Goal: Task Accomplishment & Management: Use online tool/utility

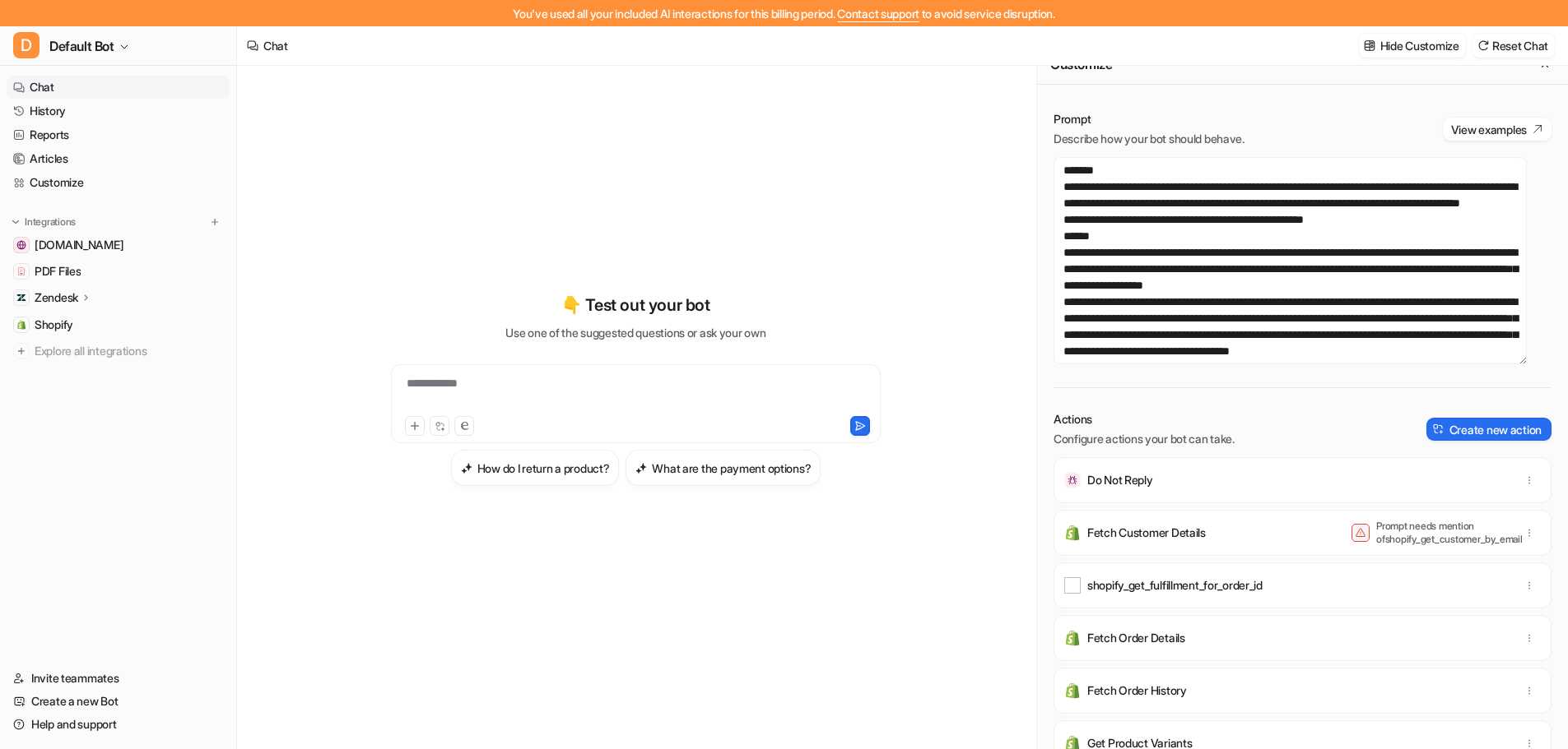
scroll to position [26, 0]
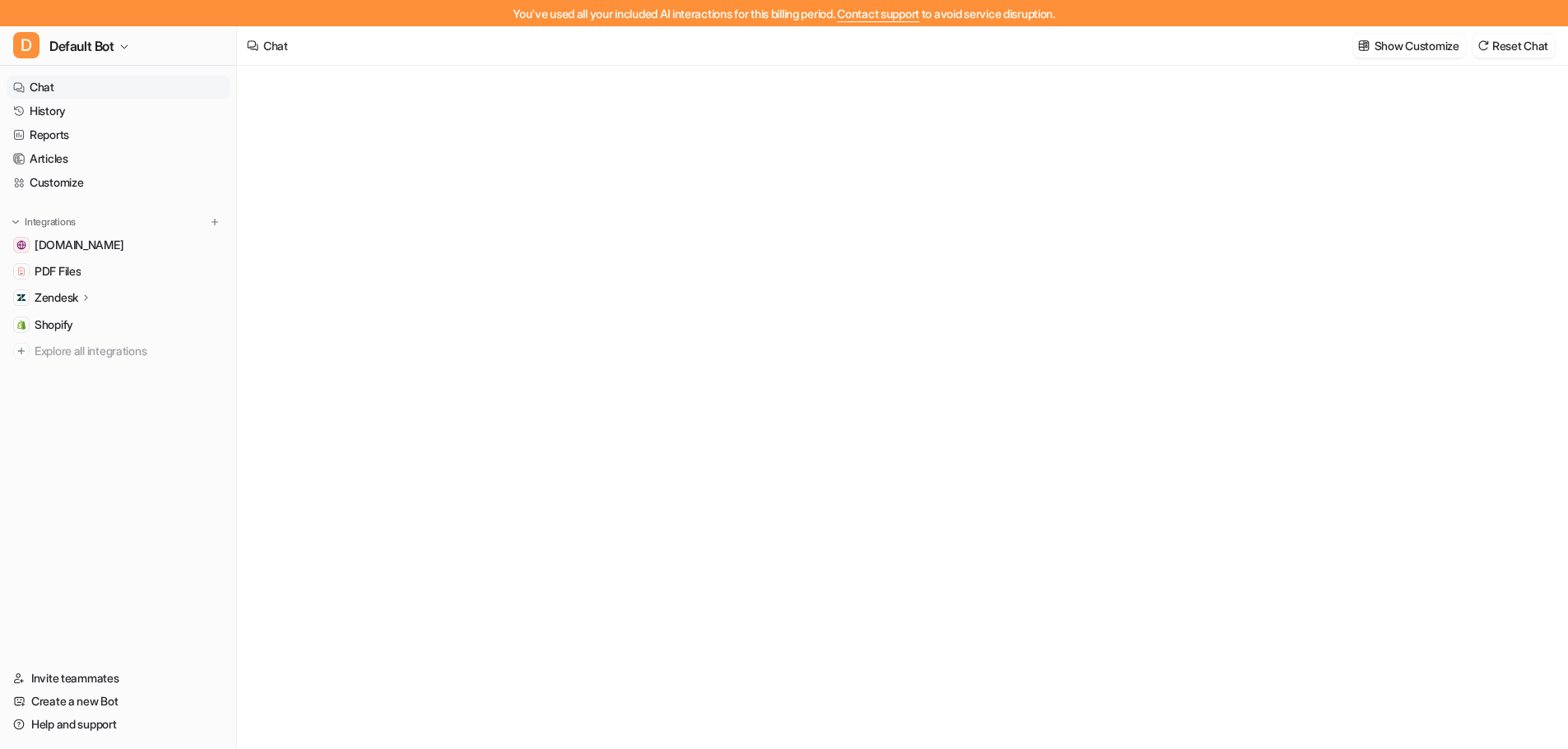
type textarea "**********"
